Goal: Navigation & Orientation: Go to known website

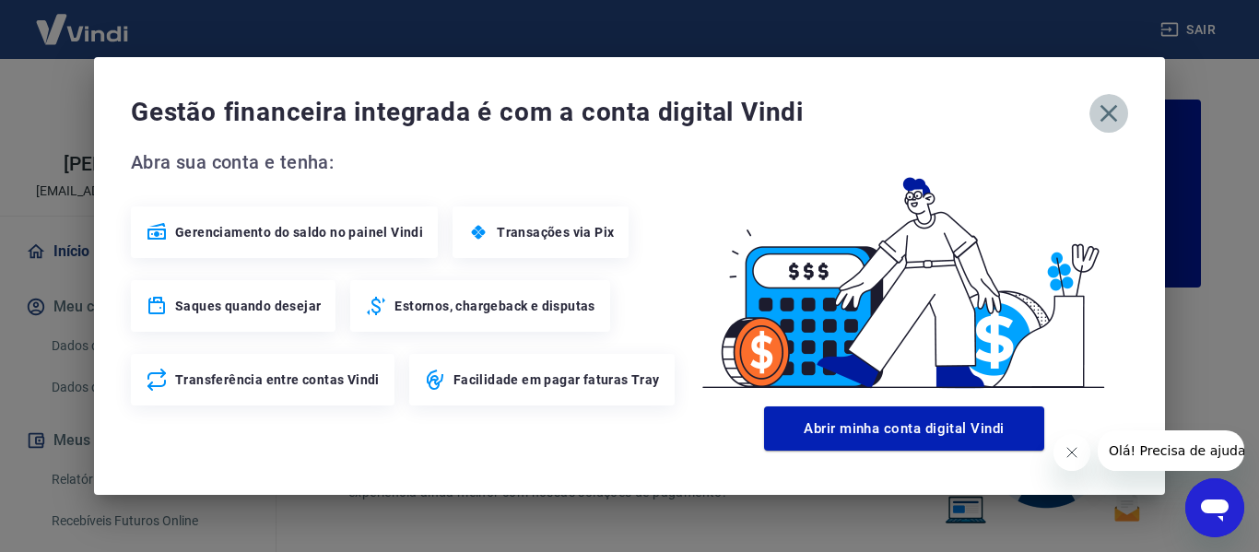
click at [1110, 119] on icon "button" at bounding box center [1108, 113] width 29 height 29
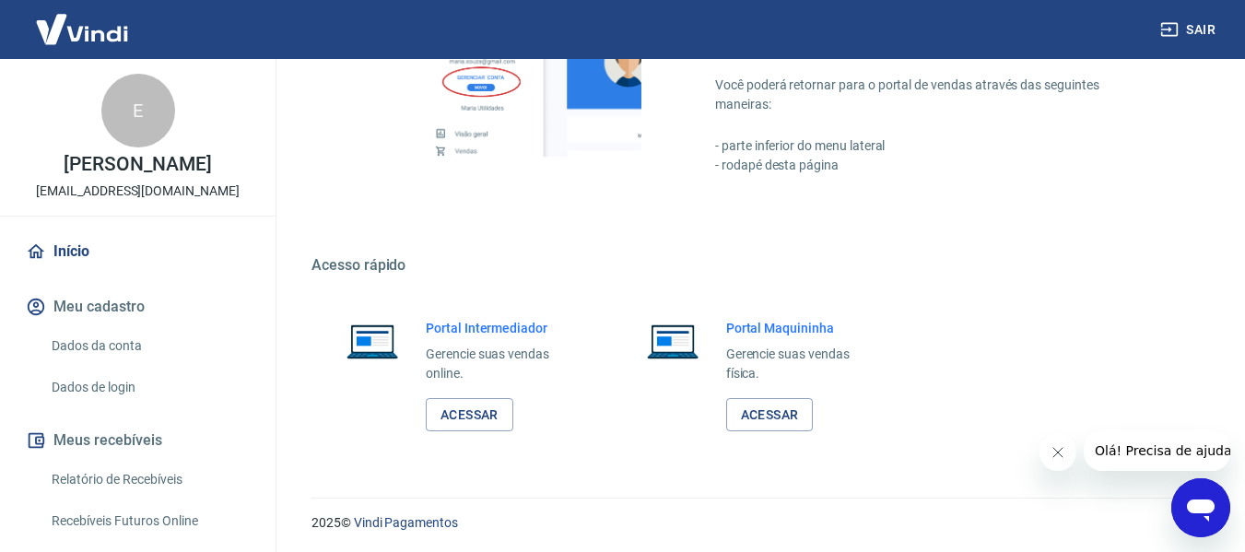
scroll to position [1151, 0]
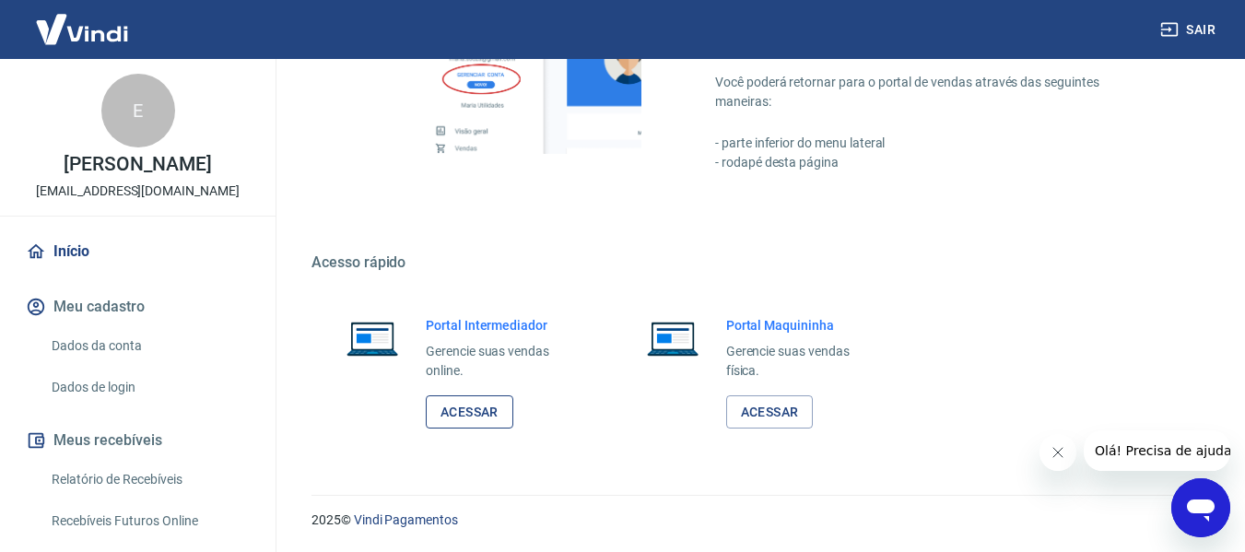
click at [463, 415] on link "Acessar" at bounding box center [470, 412] width 88 height 34
